Goal: Information Seeking & Learning: Learn about a topic

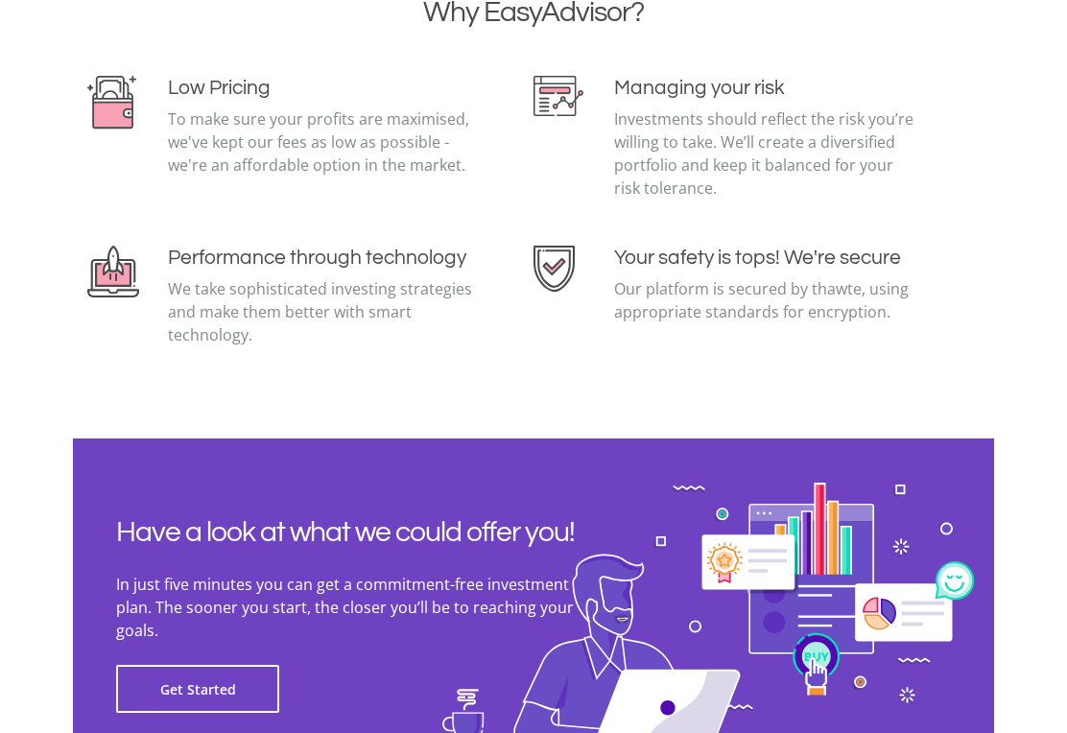
scroll to position [4706, 0]
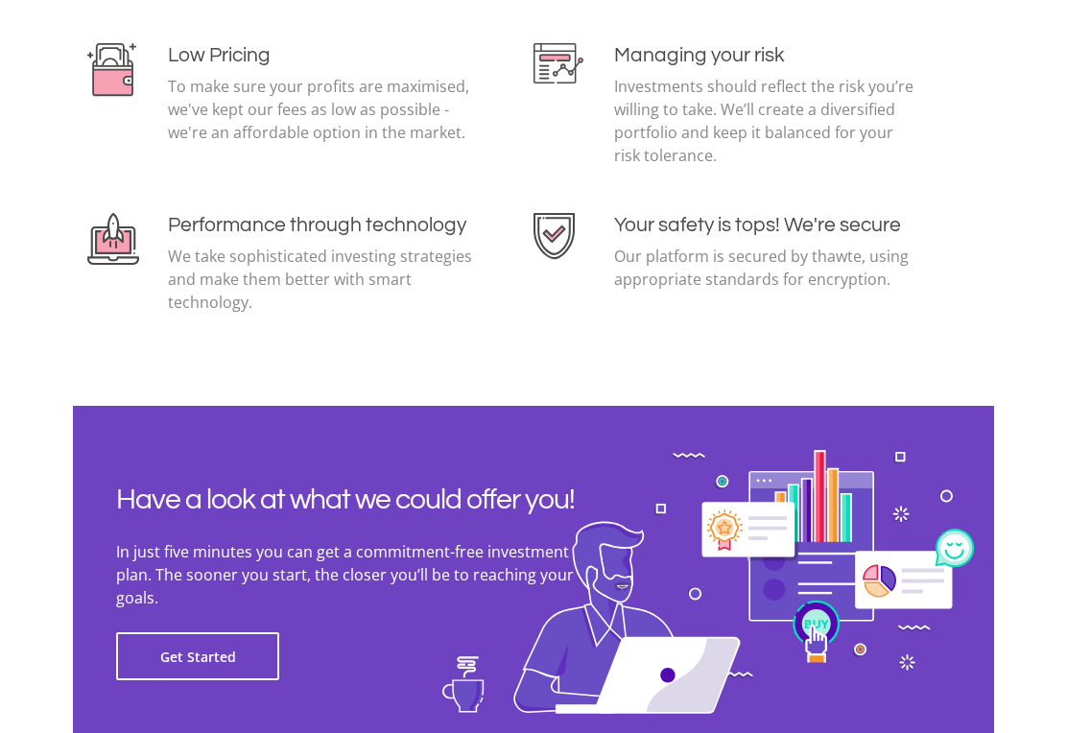
click at [989, 335] on section "Why EasyAdvisor? Low Pricing To make sure your profits are maximised, we've kep…" at bounding box center [533, 161] width 1067 height 489
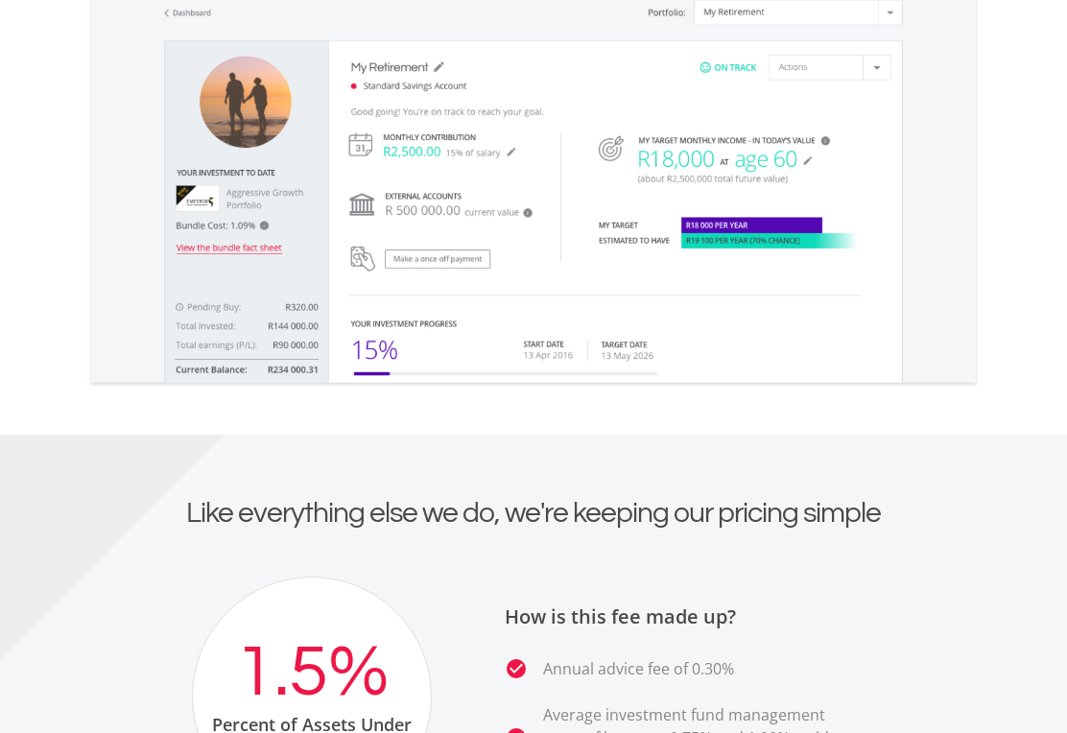
scroll to position [3483, 0]
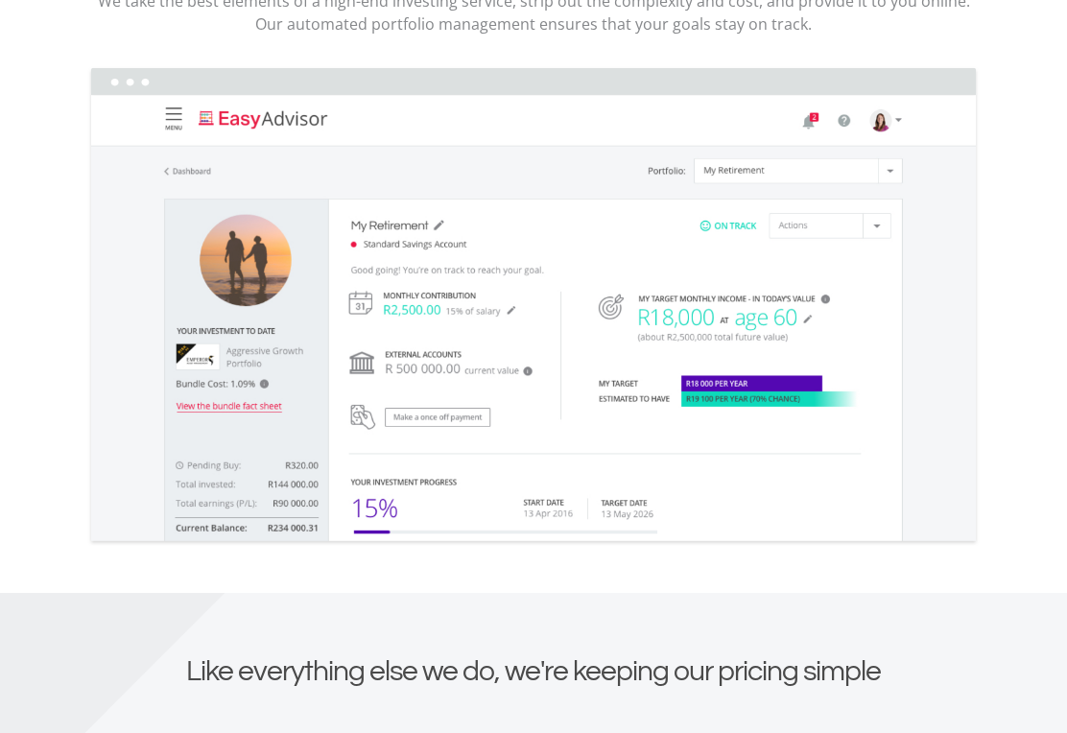
click at [240, 359] on img at bounding box center [533, 307] width 892 height 481
click at [250, 347] on img at bounding box center [533, 307] width 892 height 481
click at [245, 345] on img at bounding box center [533, 307] width 892 height 481
click at [246, 344] on img at bounding box center [533, 306] width 892 height 481
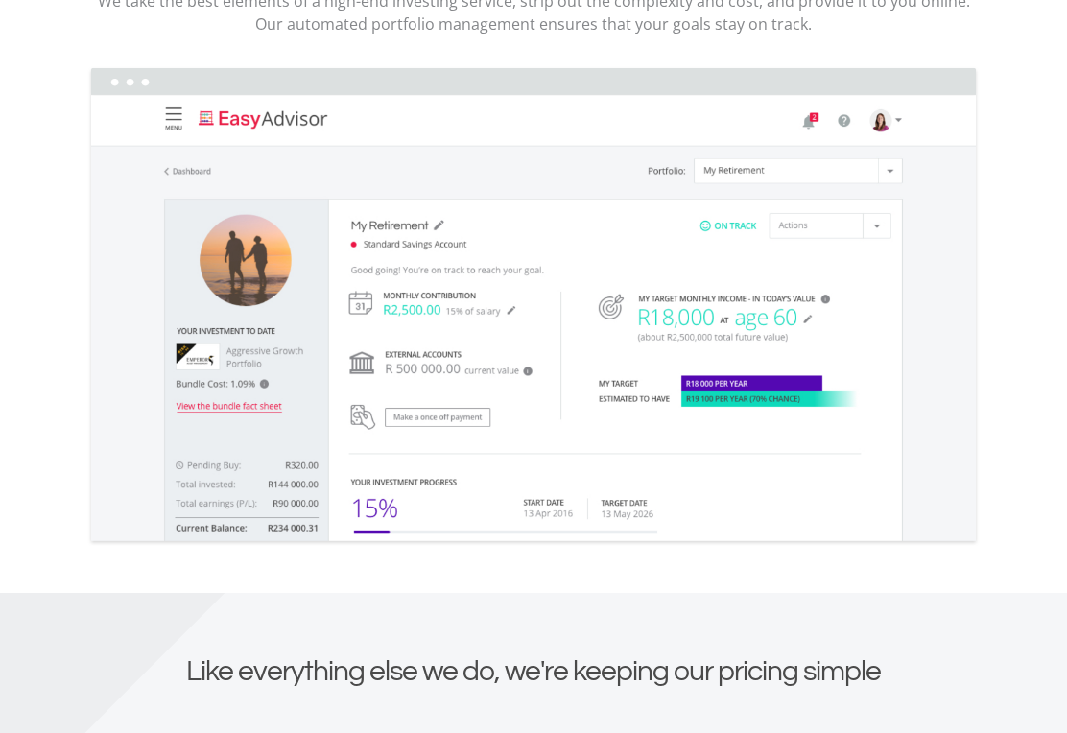
click at [245, 352] on img at bounding box center [533, 306] width 892 height 481
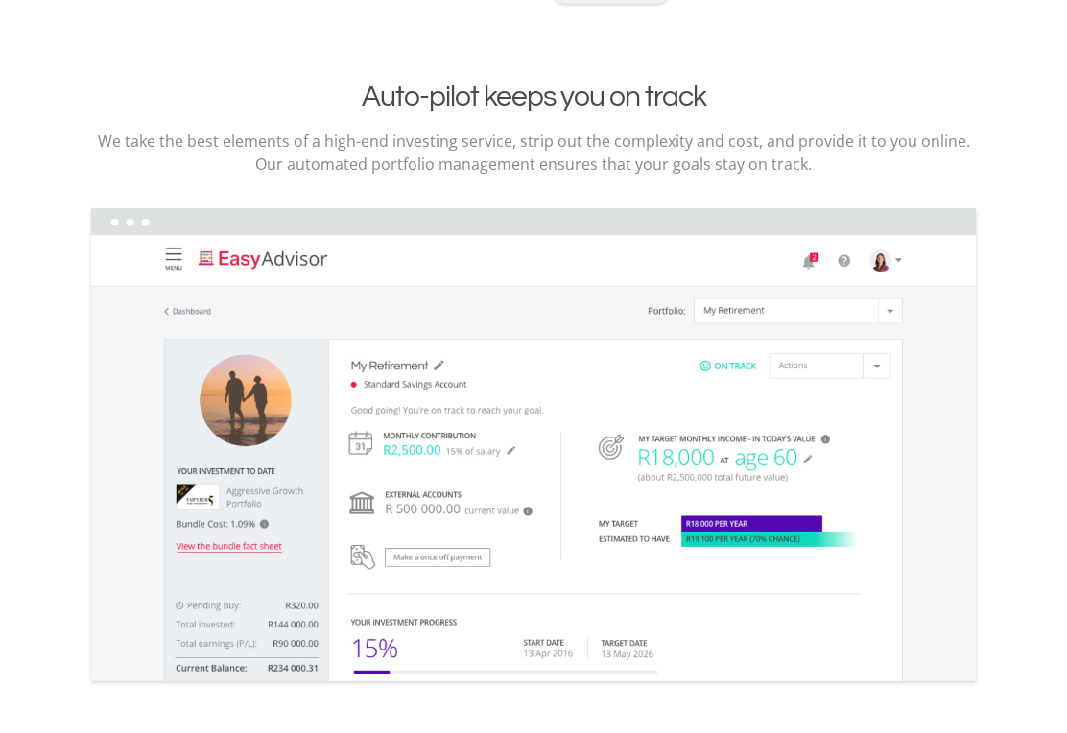
scroll to position [3344, 0]
click at [815, 206] on img at bounding box center [533, 446] width 892 height 481
click at [906, 264] on img at bounding box center [533, 446] width 892 height 481
click at [896, 247] on img at bounding box center [533, 446] width 892 height 481
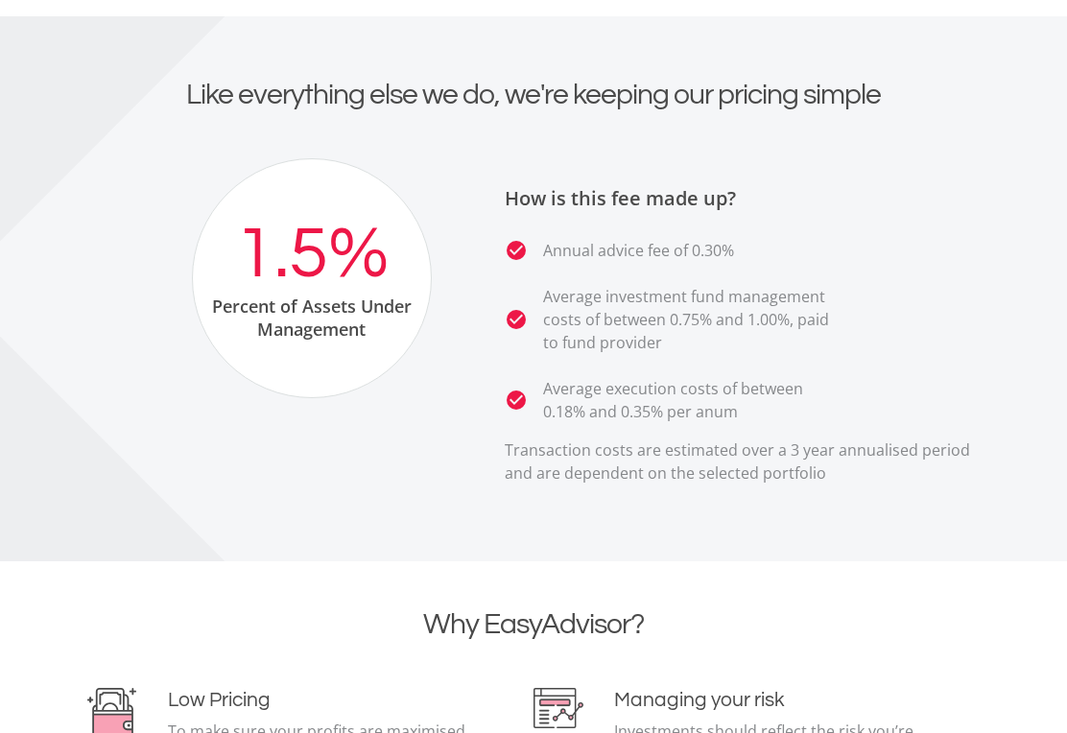
scroll to position [4055, 0]
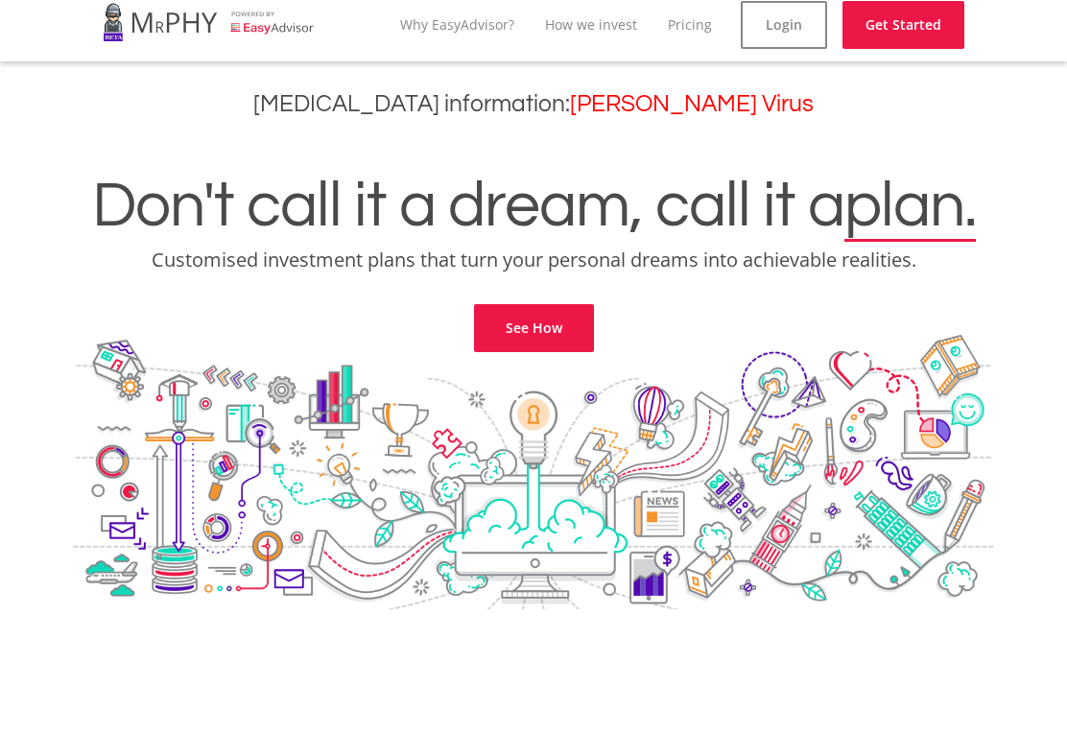
scroll to position [0, 0]
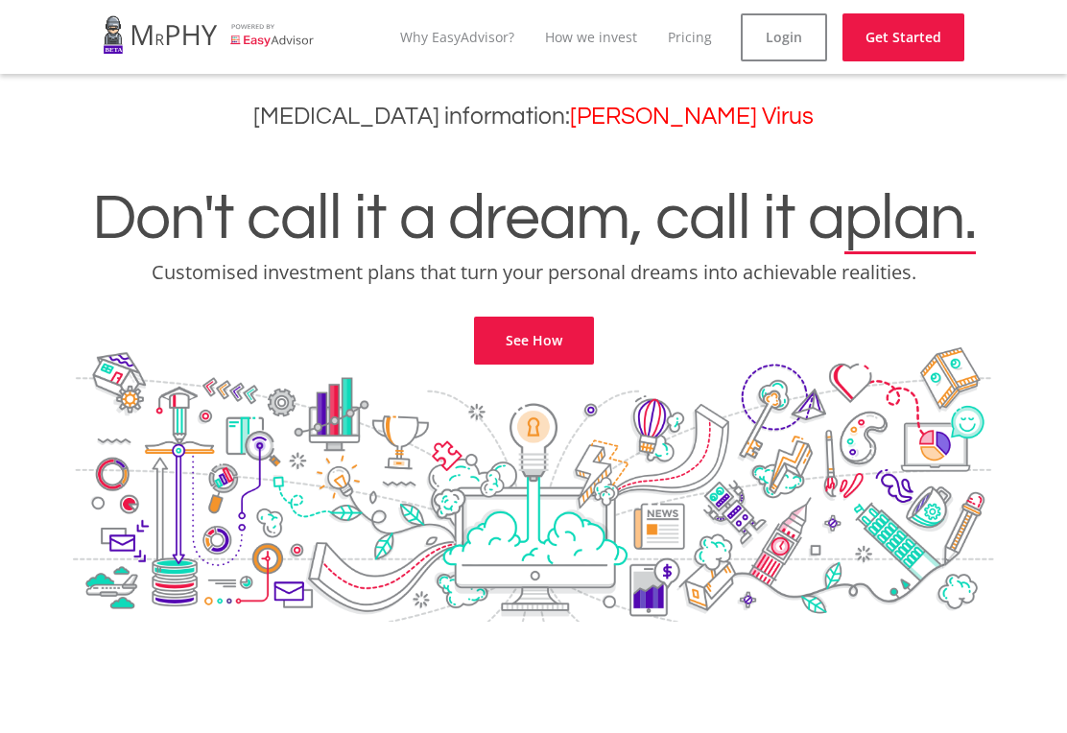
click at [538, 336] on link "See How" at bounding box center [534, 341] width 120 height 48
click at [520, 337] on link "See How" at bounding box center [534, 341] width 120 height 48
